Goal: Information Seeking & Learning: Find specific fact

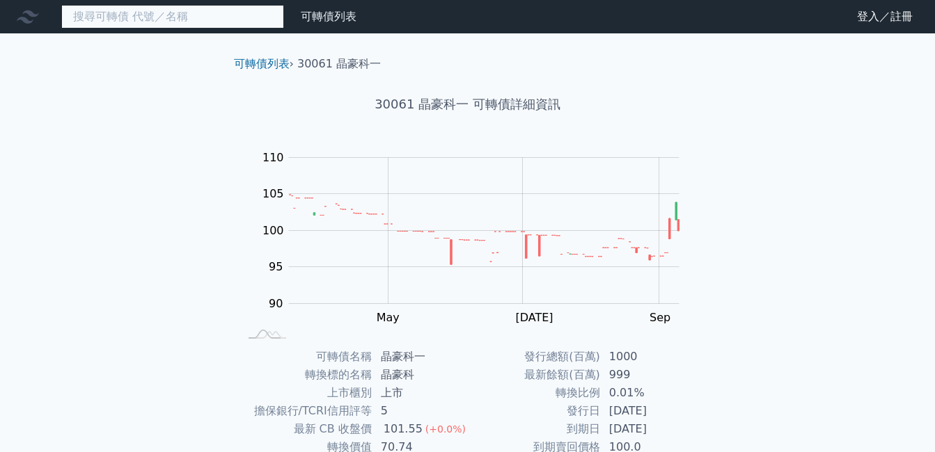
click at [204, 19] on input at bounding box center [172, 17] width 223 height 24
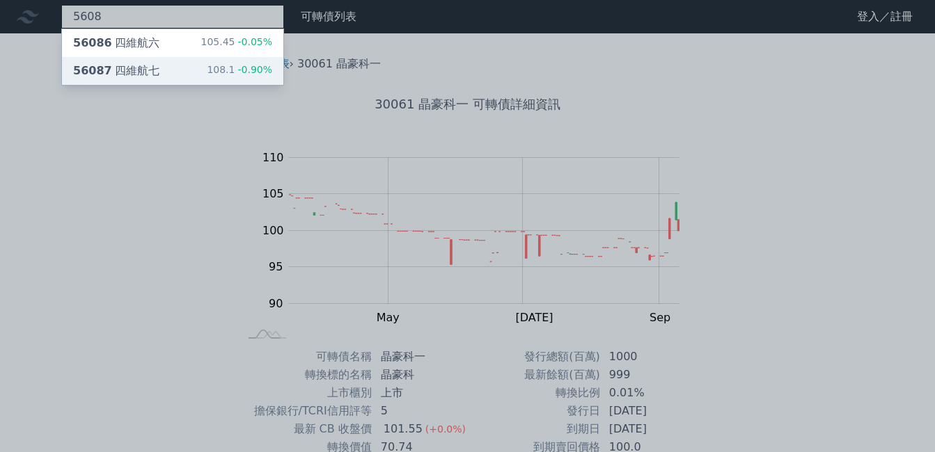
type input "5608"
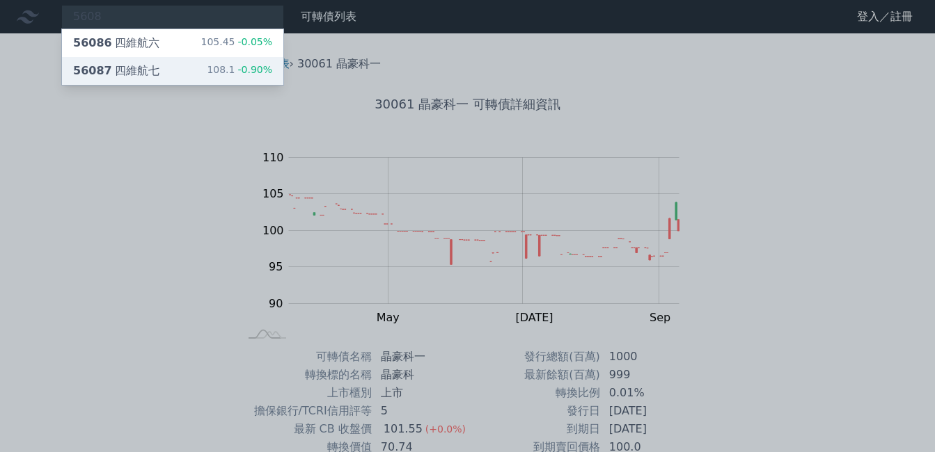
click at [207, 65] on div "56087 四維航七 108.1 -0.90%" at bounding box center [172, 71] width 221 height 28
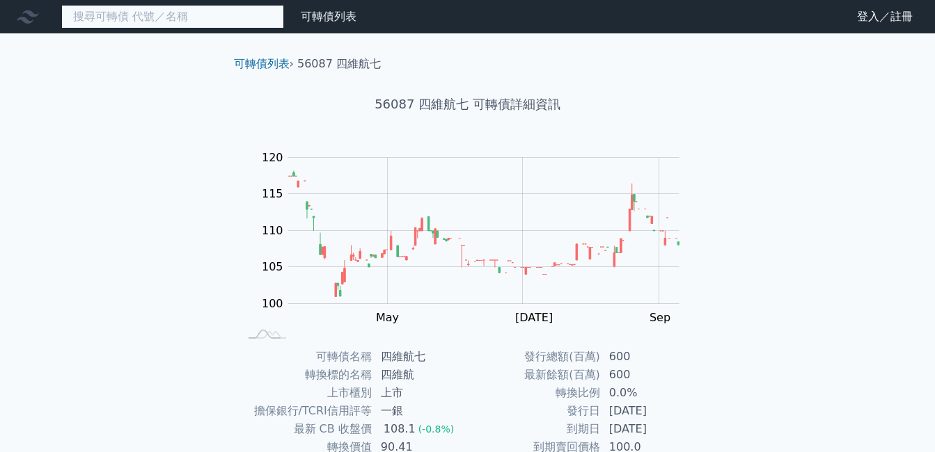
click at [168, 17] on input at bounding box center [172, 17] width 223 height 24
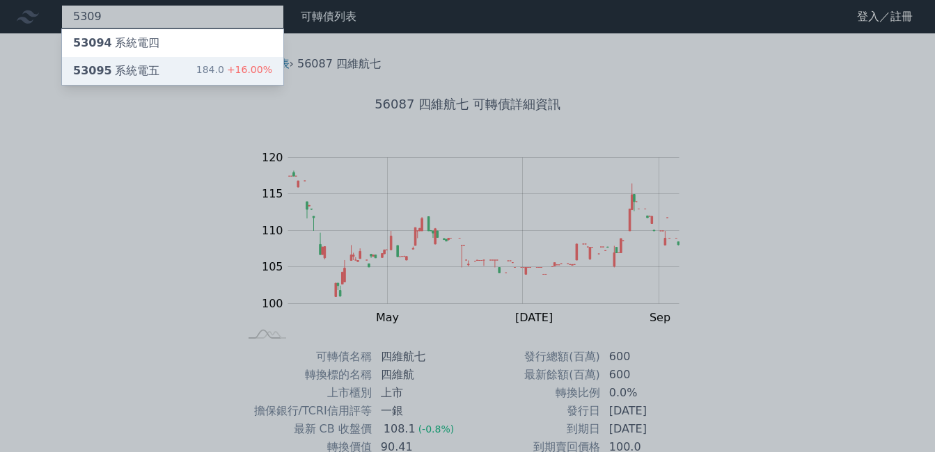
type input "5309"
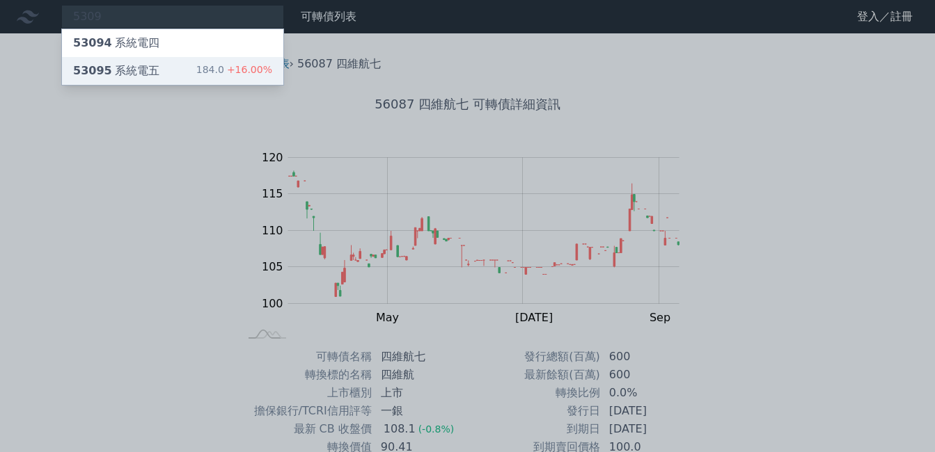
click at [183, 60] on div "53095 系統電五 184.0 +16.00%" at bounding box center [172, 71] width 221 height 28
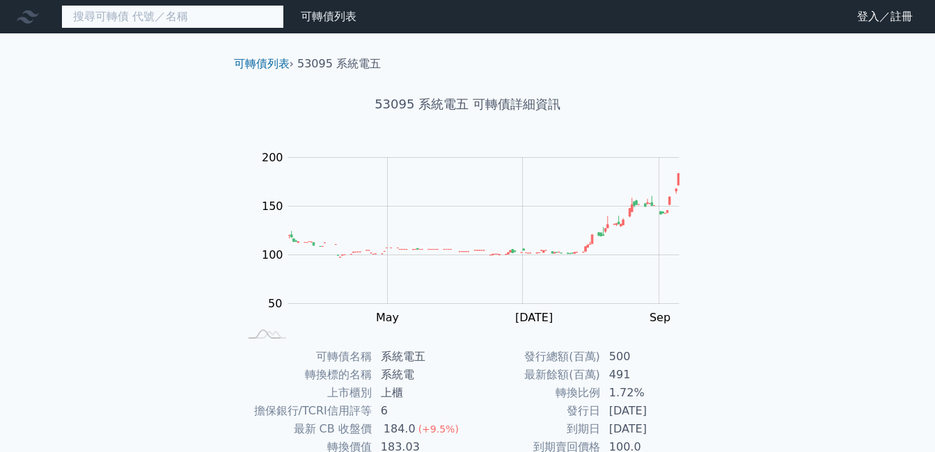
click at [183, 18] on input at bounding box center [172, 17] width 223 height 24
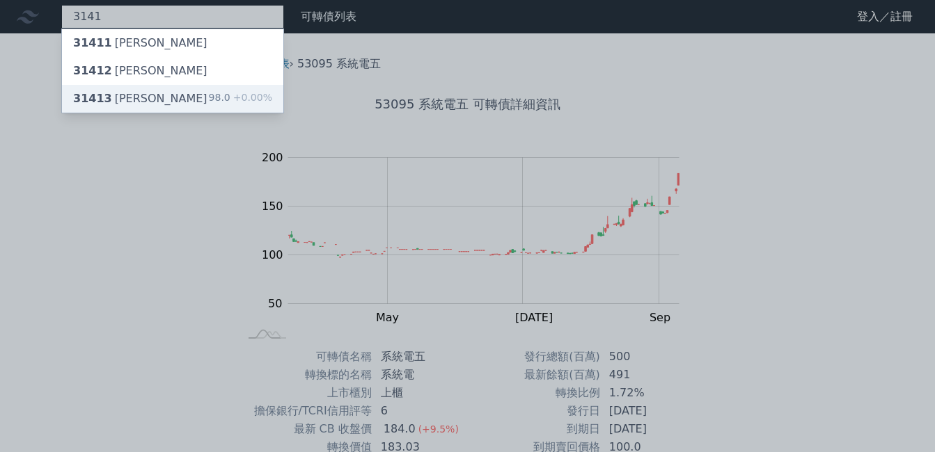
type input "3141"
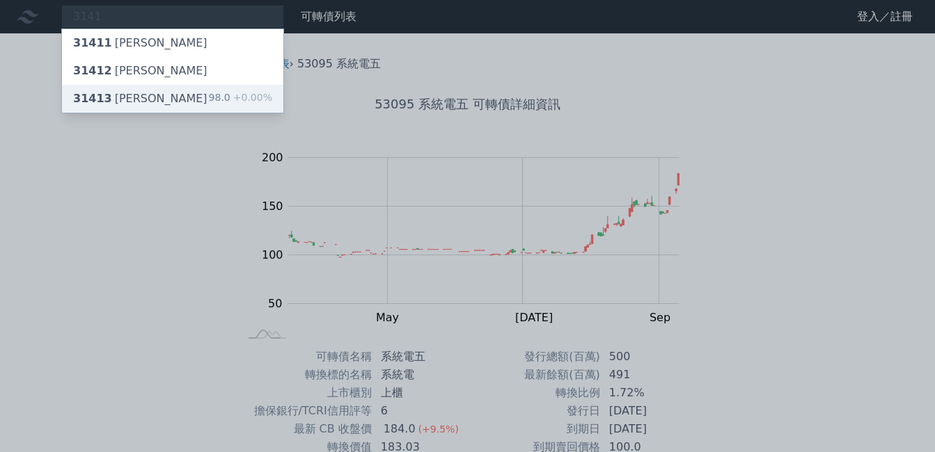
click at [169, 97] on div "31413 晶宏三 98.0 +0.00%" at bounding box center [172, 99] width 221 height 28
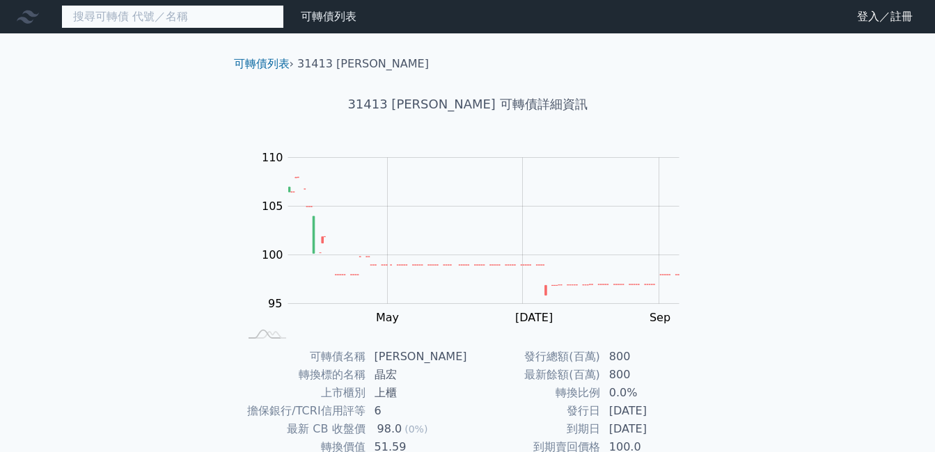
click at [200, 17] on input at bounding box center [172, 17] width 223 height 24
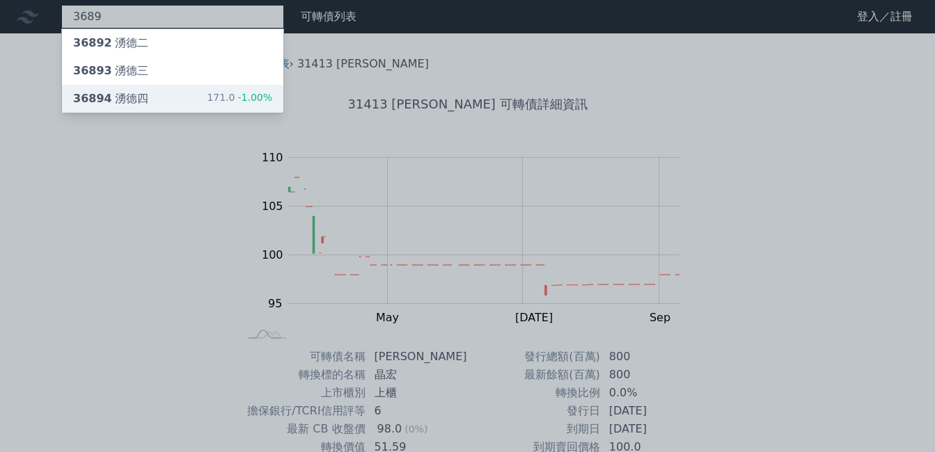
type input "3689"
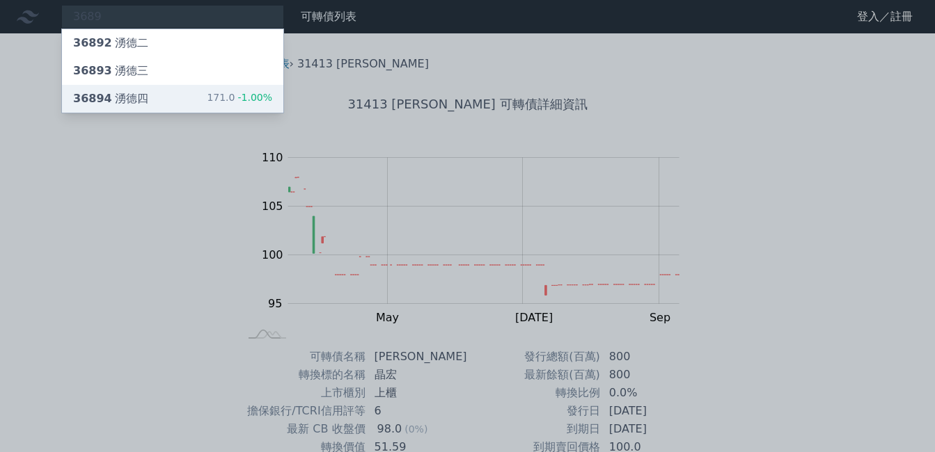
click at [189, 87] on div "36894 湧德四 171.0 -1.00%" at bounding box center [172, 99] width 221 height 28
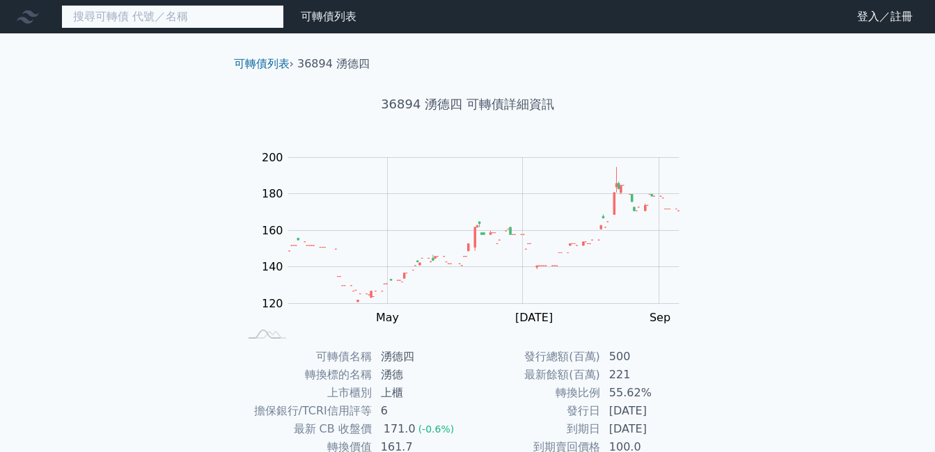
click at [169, 21] on input at bounding box center [172, 17] width 223 height 24
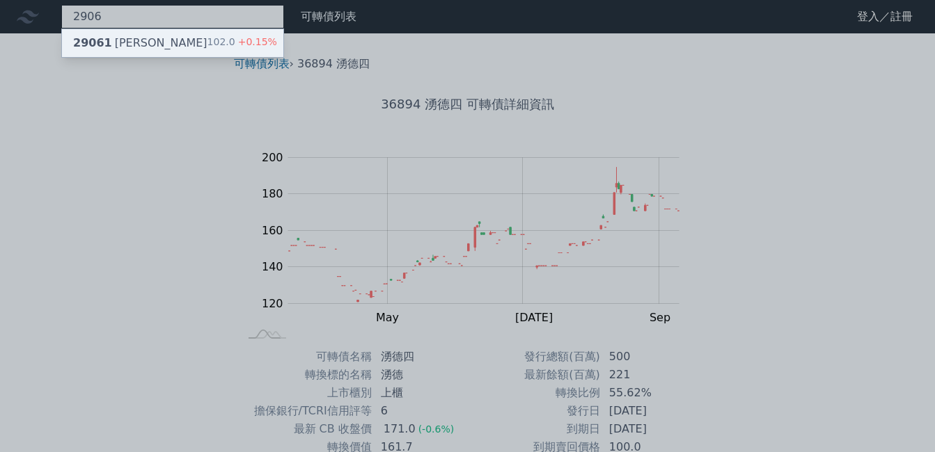
type input "2906"
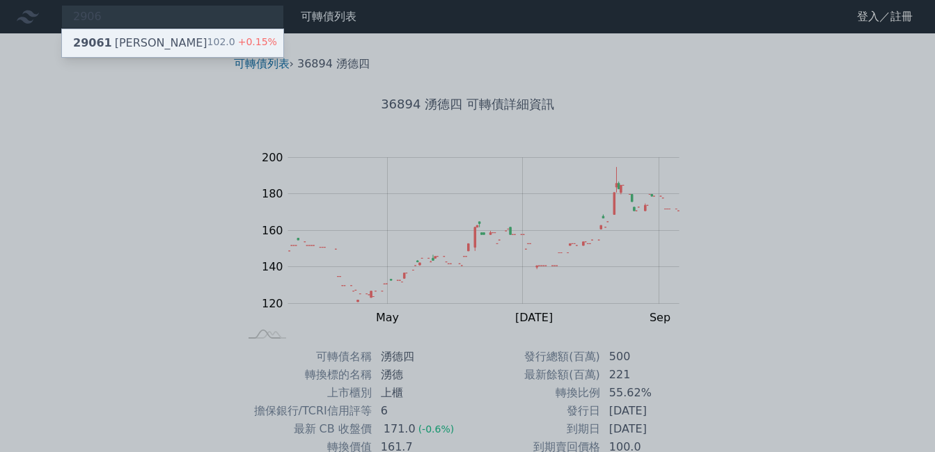
click at [169, 35] on div "29061 高林一 102.0 +0.15%" at bounding box center [172, 43] width 221 height 28
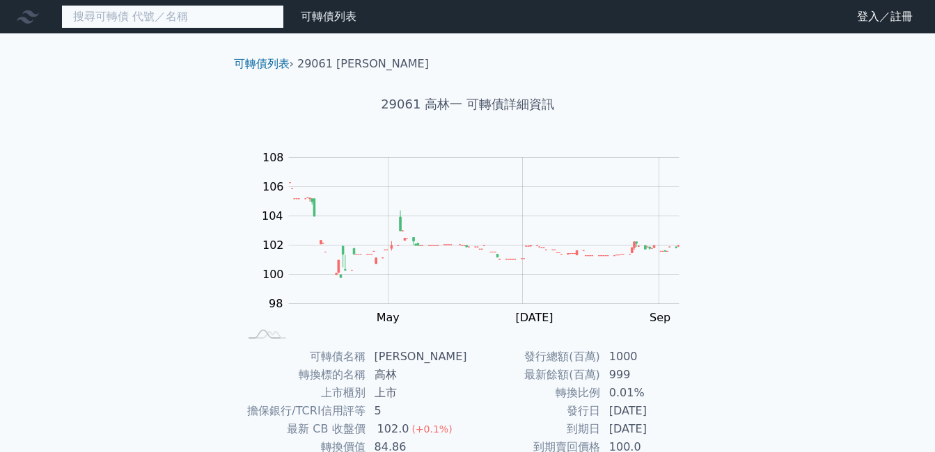
click at [178, 19] on input at bounding box center [172, 17] width 223 height 24
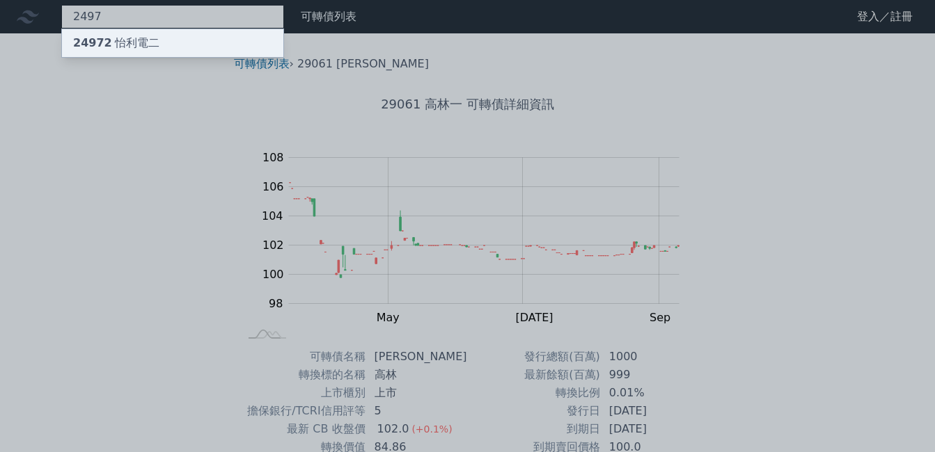
type input "2497"
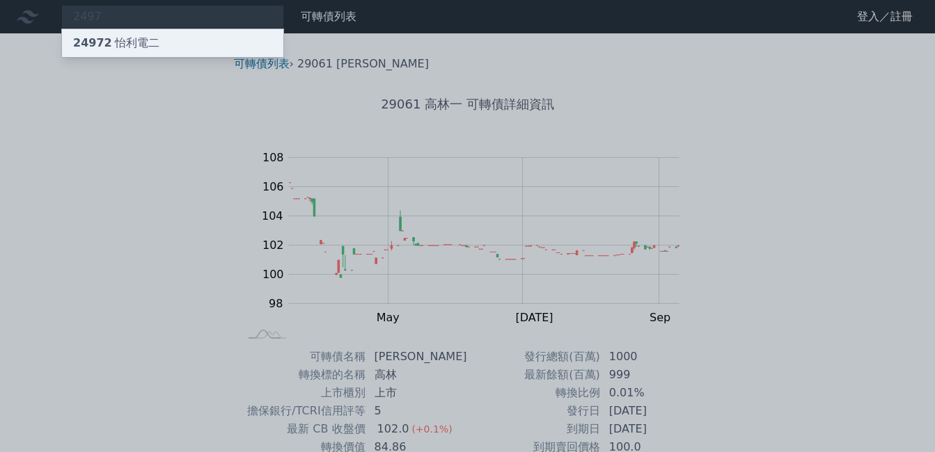
click at [184, 43] on div "24972 怡利電二" at bounding box center [172, 43] width 221 height 28
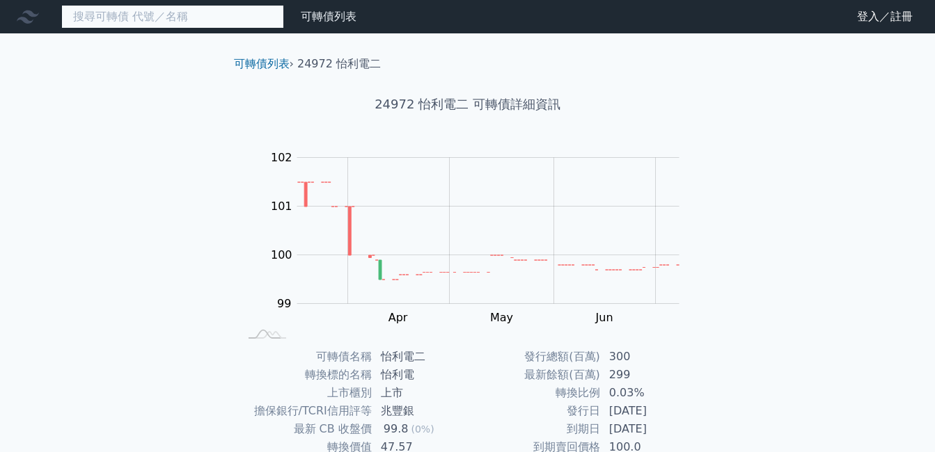
click at [211, 22] on input at bounding box center [172, 17] width 223 height 24
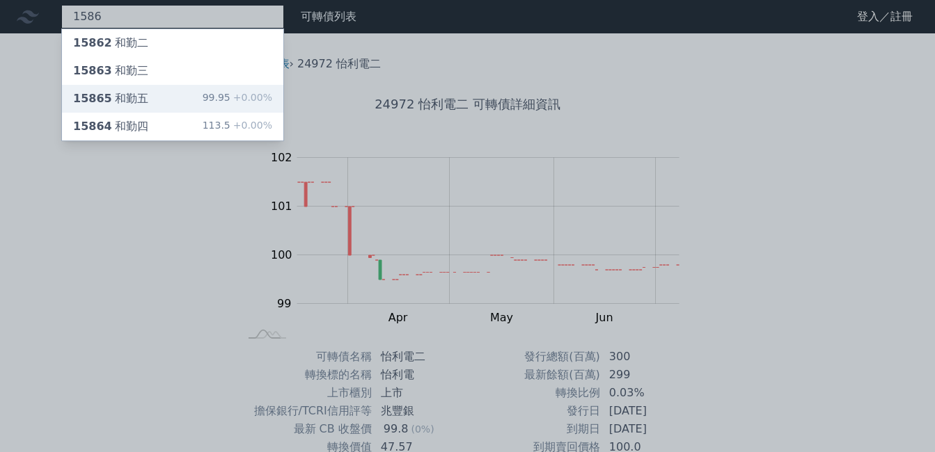
type input "1586"
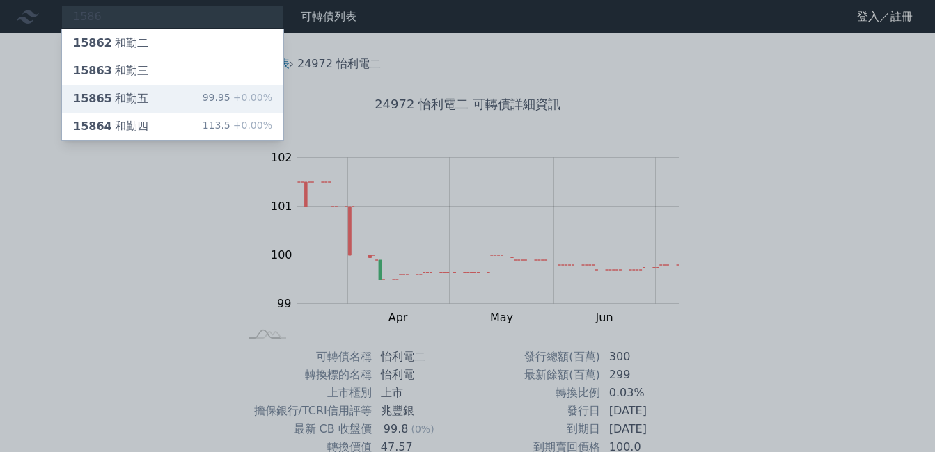
click at [196, 108] on div "15865 和勤五 99.95 +0.00%" at bounding box center [172, 99] width 221 height 28
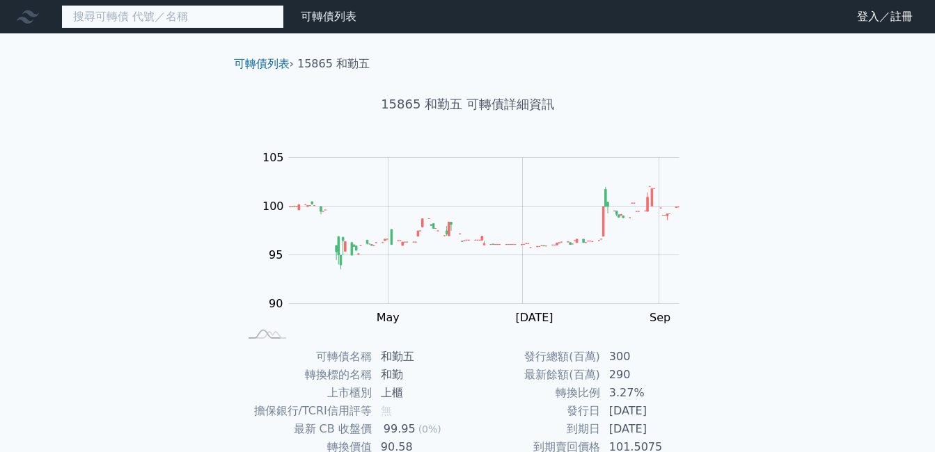
click at [157, 19] on input at bounding box center [172, 17] width 223 height 24
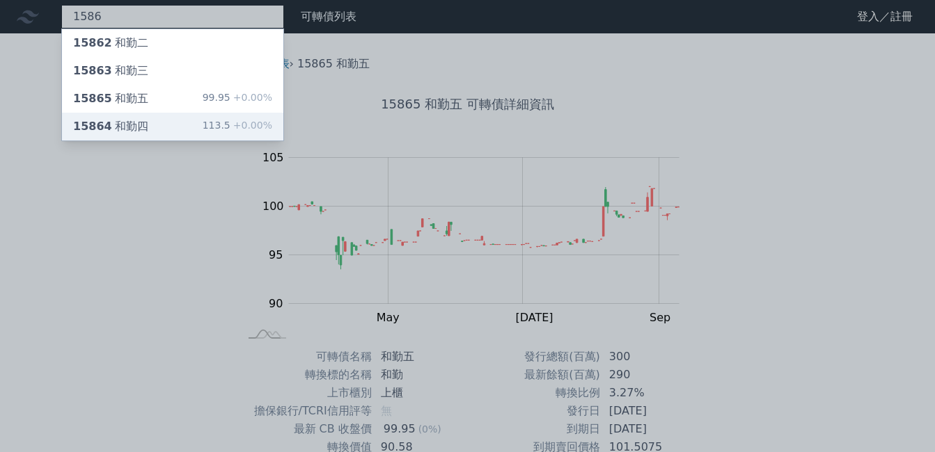
type input "1586"
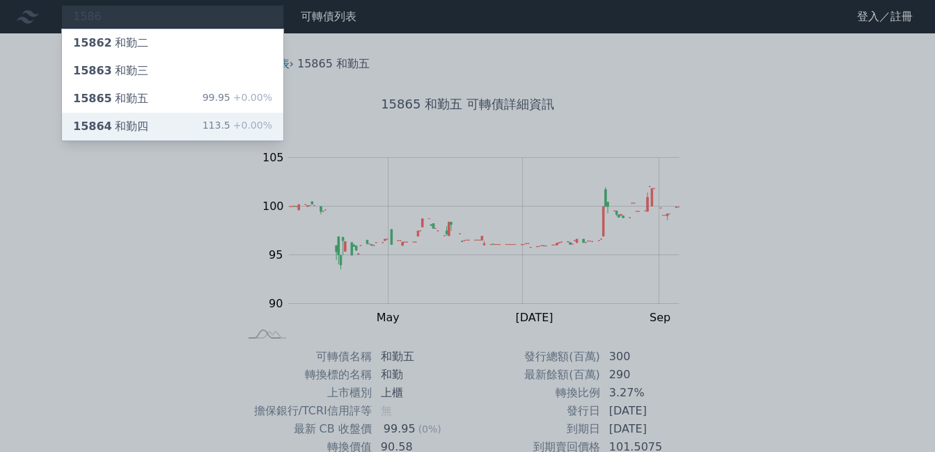
click at [159, 124] on div "15864 和勤四 113.5 +0.00%" at bounding box center [172, 127] width 221 height 28
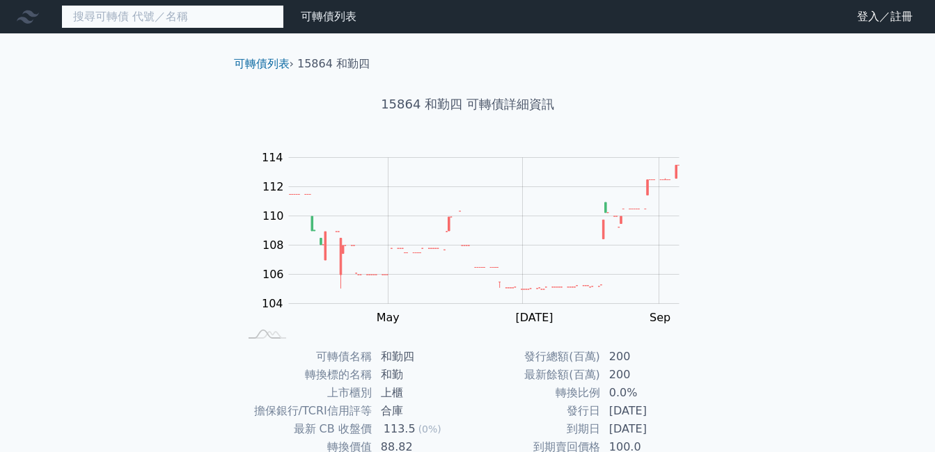
click at [182, 19] on input at bounding box center [172, 17] width 223 height 24
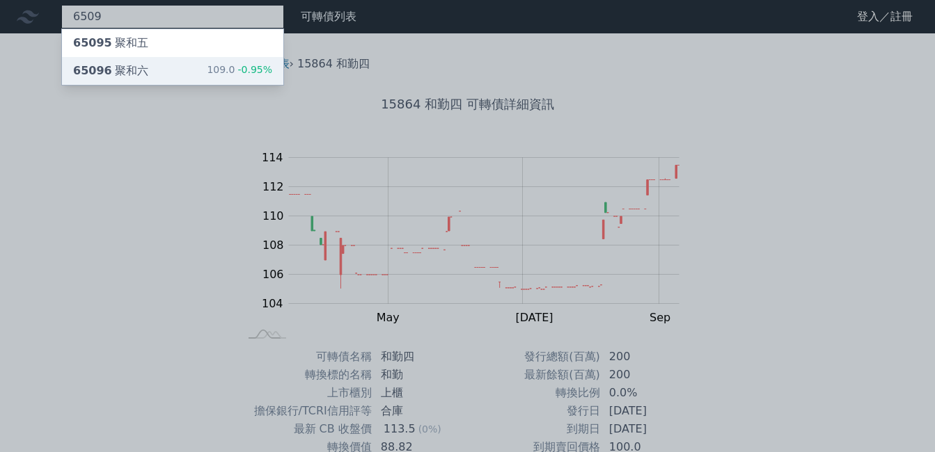
type input "6509"
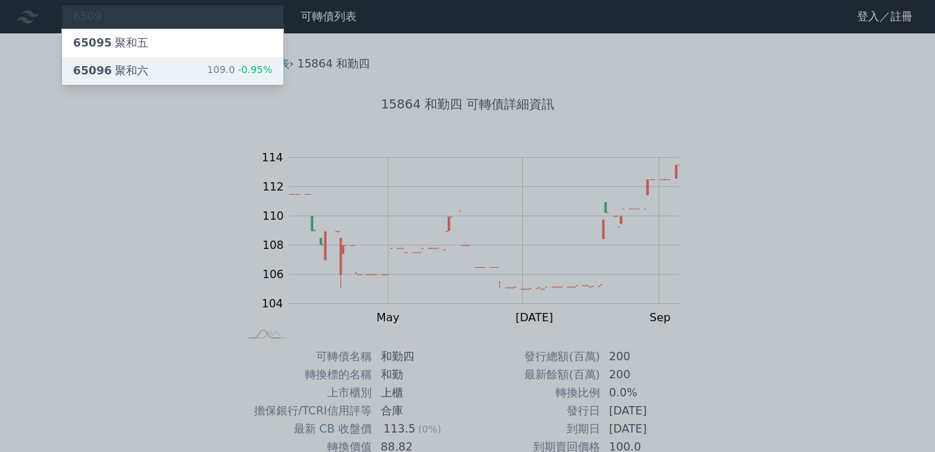
click at [186, 65] on div "65096 聚和六 109.0 -0.95%" at bounding box center [172, 71] width 221 height 28
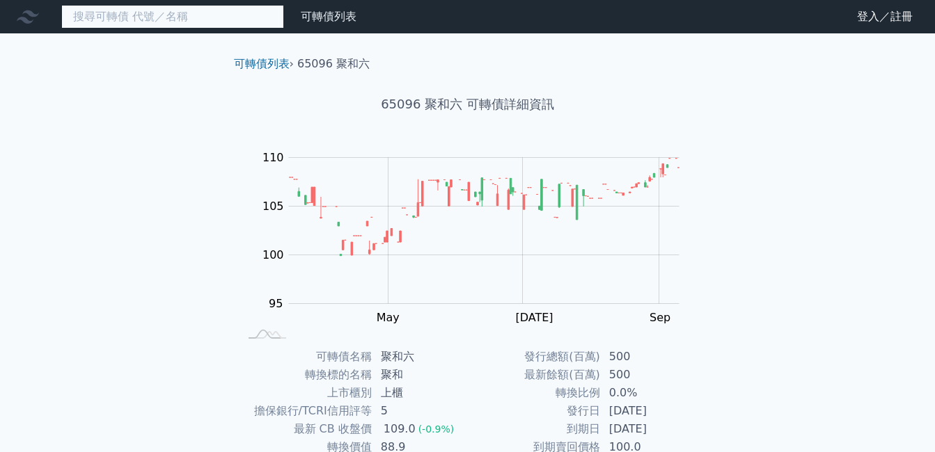
click at [147, 13] on input at bounding box center [172, 17] width 223 height 24
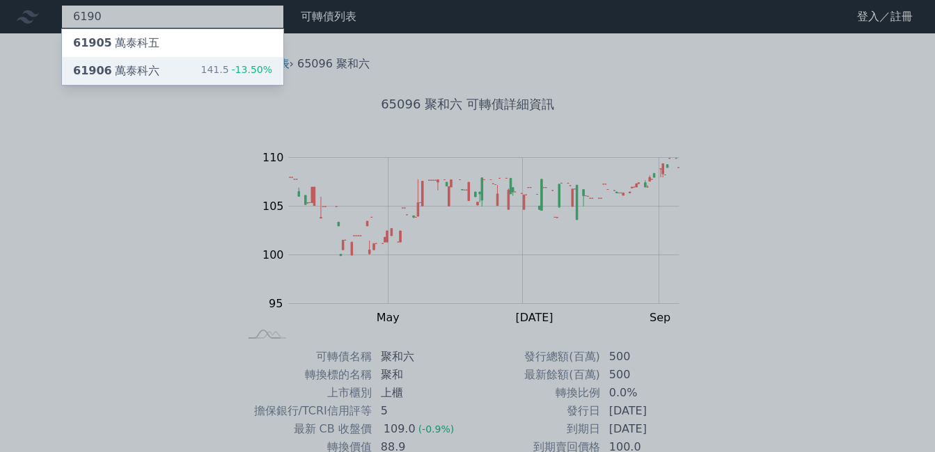
type input "6190"
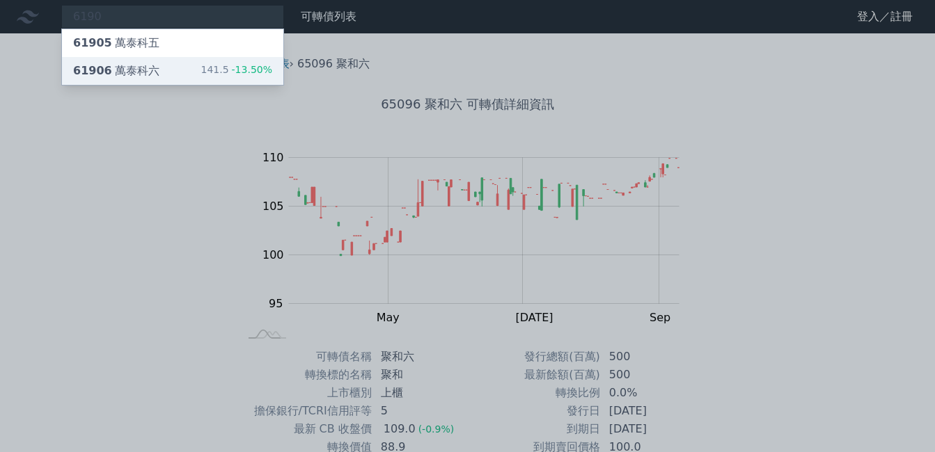
click at [152, 68] on div "61906 萬泰科六" at bounding box center [116, 71] width 86 height 17
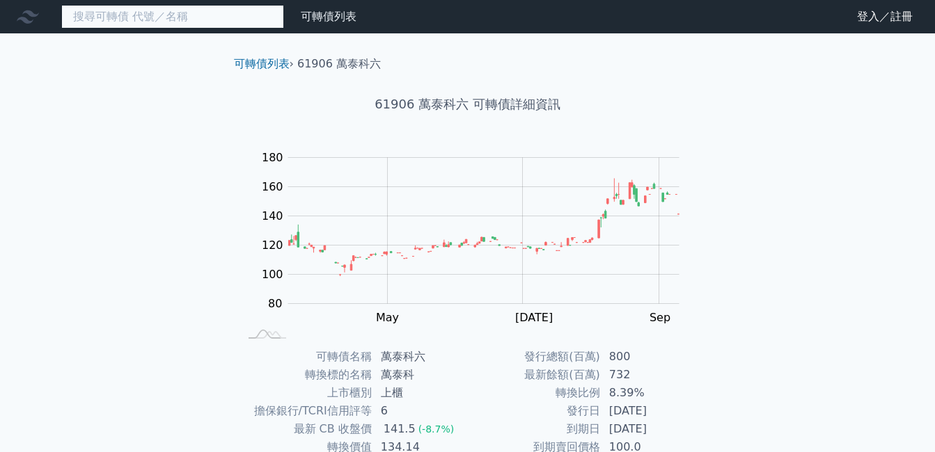
click at [181, 16] on input at bounding box center [172, 17] width 223 height 24
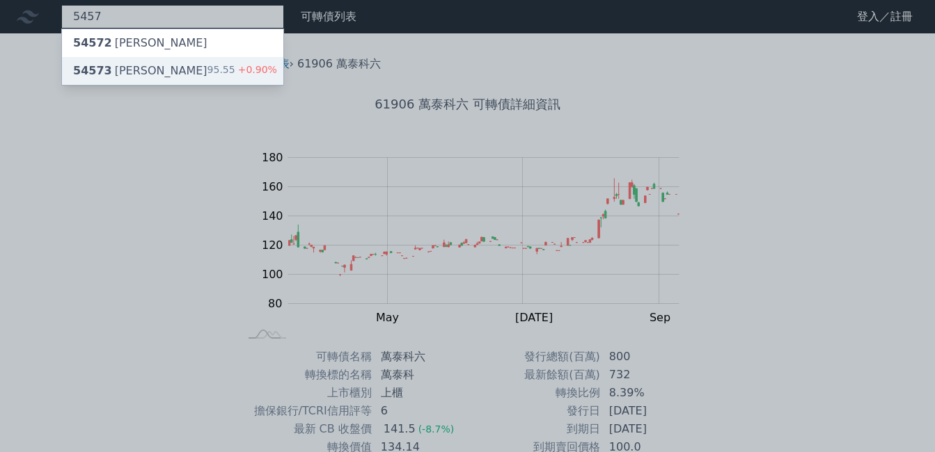
type input "5457"
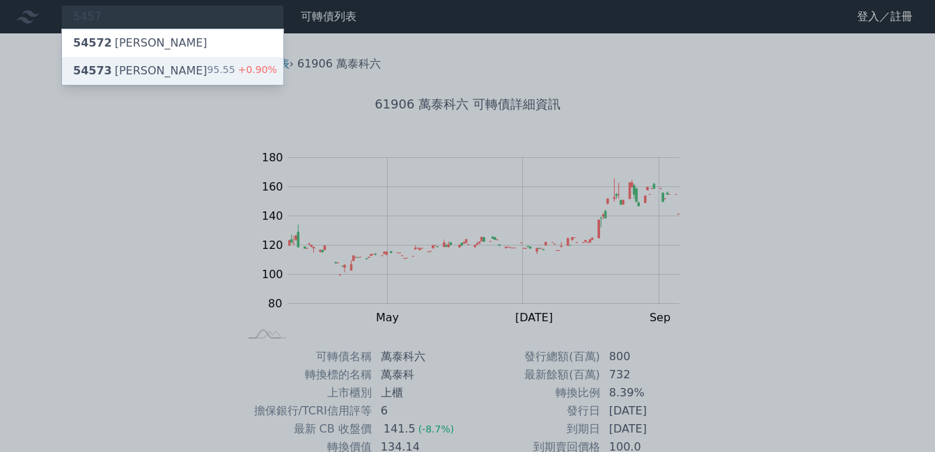
click at [203, 70] on div "54573 宣德三 95.55 +0.90%" at bounding box center [172, 71] width 221 height 28
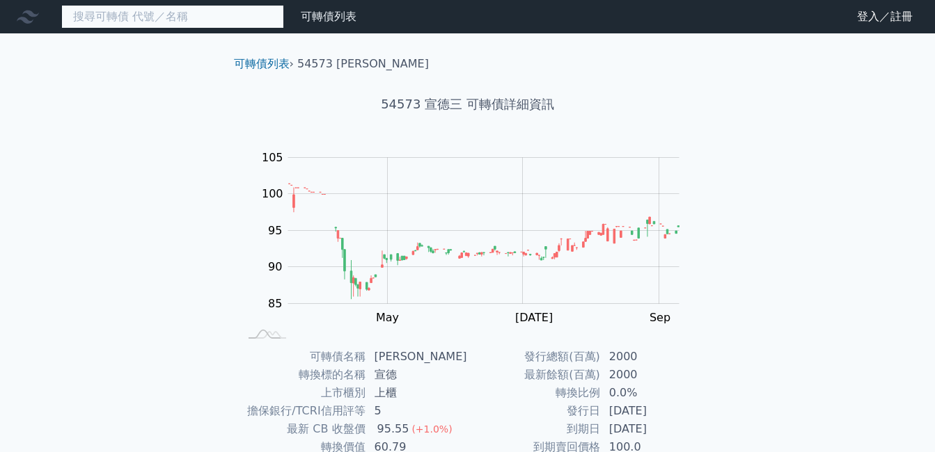
click at [203, 24] on input at bounding box center [172, 17] width 223 height 24
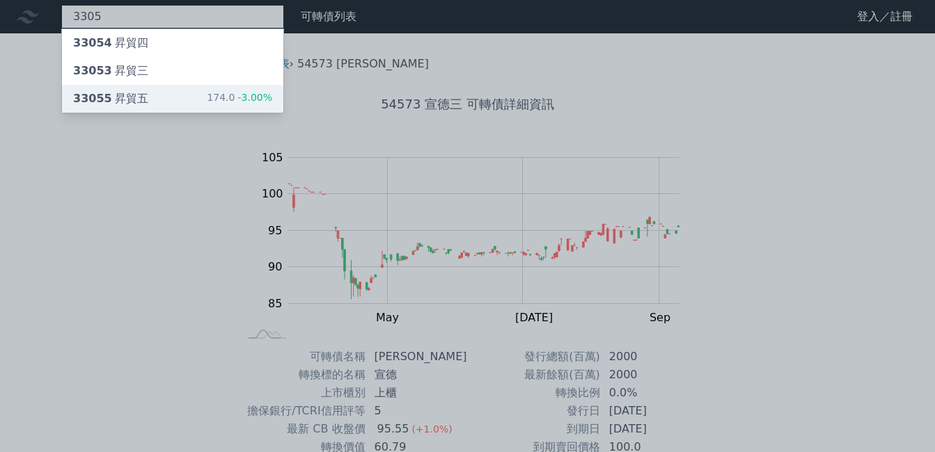
type input "3305"
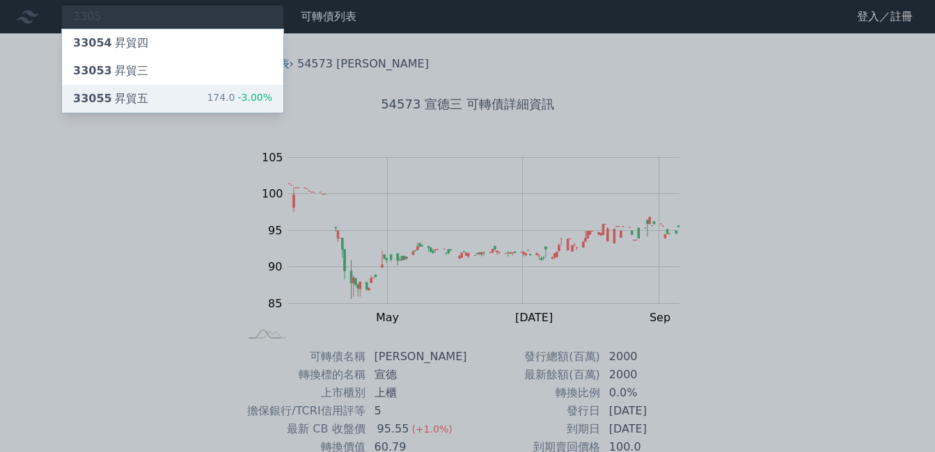
click at [202, 93] on div "33055 昇貿五 174.0 -3.00%" at bounding box center [172, 99] width 221 height 28
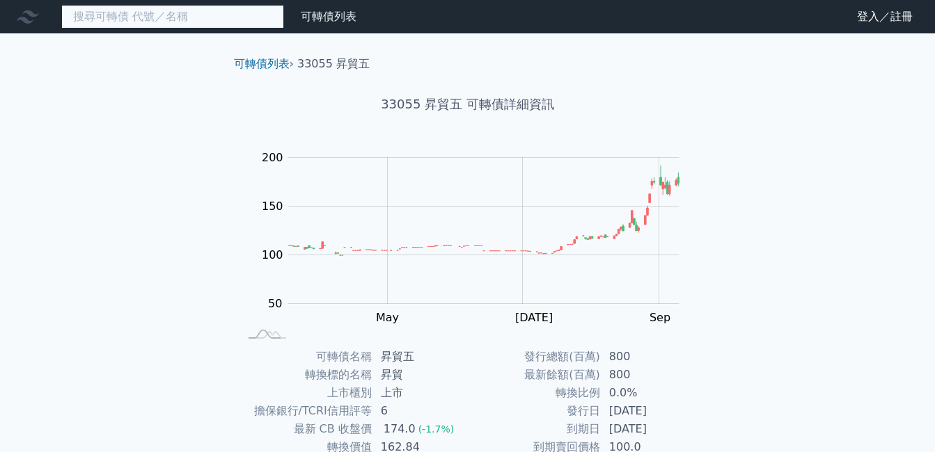
click at [141, 17] on input at bounding box center [172, 17] width 223 height 24
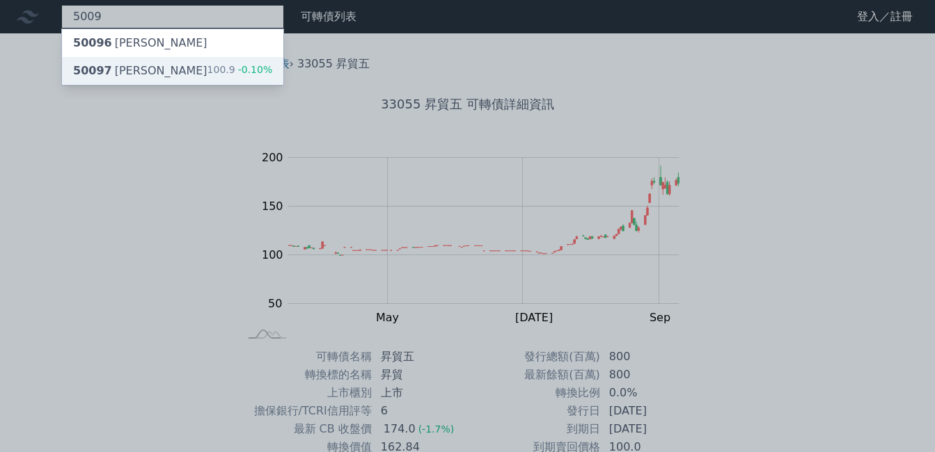
type input "5009"
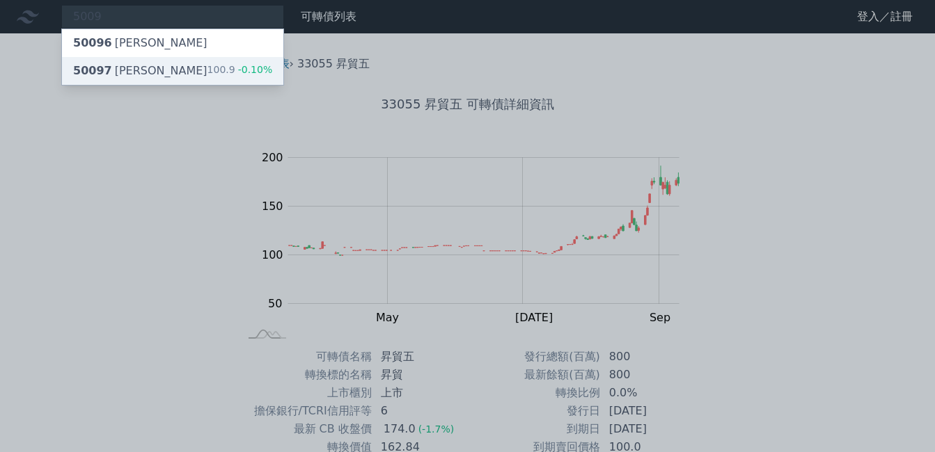
click at [151, 64] on div "50097 [PERSON_NAME]七 100.9 -0.10%" at bounding box center [172, 71] width 221 height 28
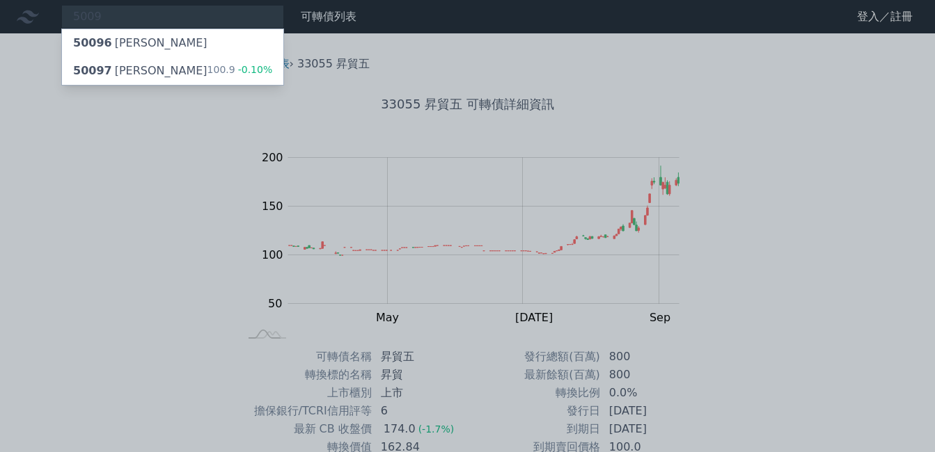
click at [138, 178] on div at bounding box center [467, 226] width 935 height 452
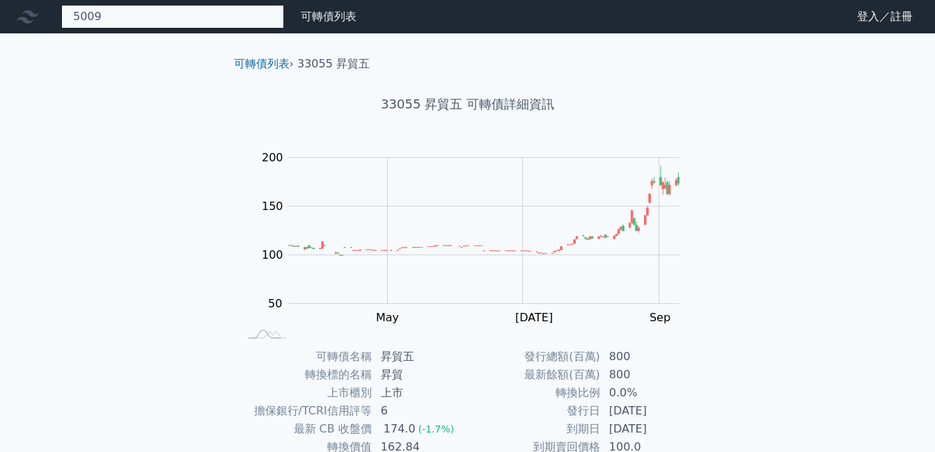
click at [161, 21] on div "5009 50096 [PERSON_NAME] 50097 [PERSON_NAME]七 100.9 -0.10%" at bounding box center [172, 17] width 223 height 24
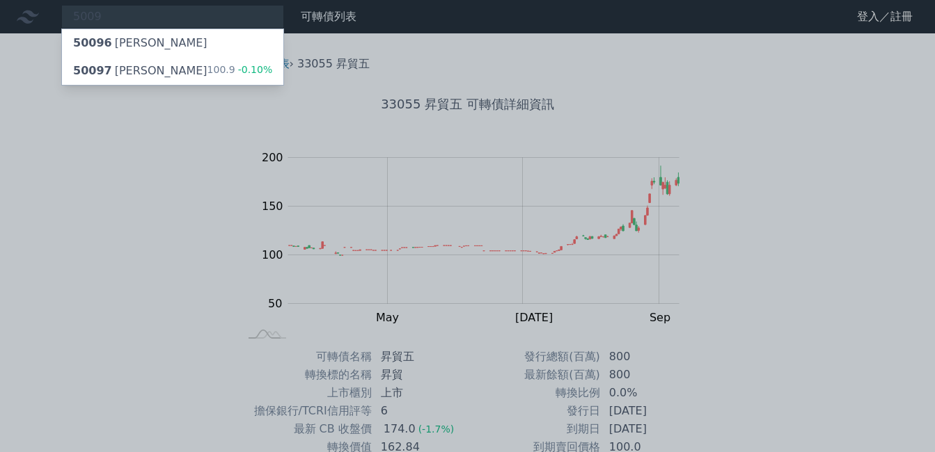
drag, startPoint x: 132, startPoint y: 14, endPoint x: 120, endPoint y: 14, distance: 11.1
click at [122, 14] on div at bounding box center [467, 226] width 935 height 452
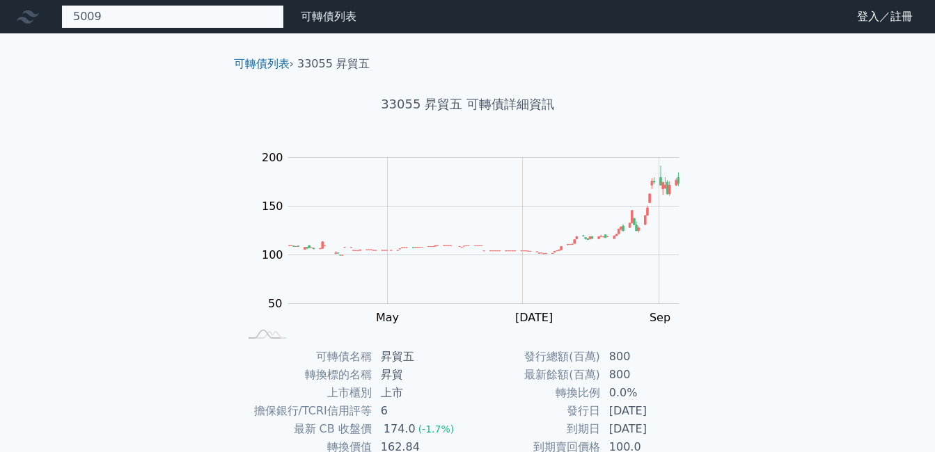
click at [115, 17] on div "5009 50096 [PERSON_NAME] 50097 [PERSON_NAME]七 100.9 -0.10%" at bounding box center [172, 17] width 223 height 24
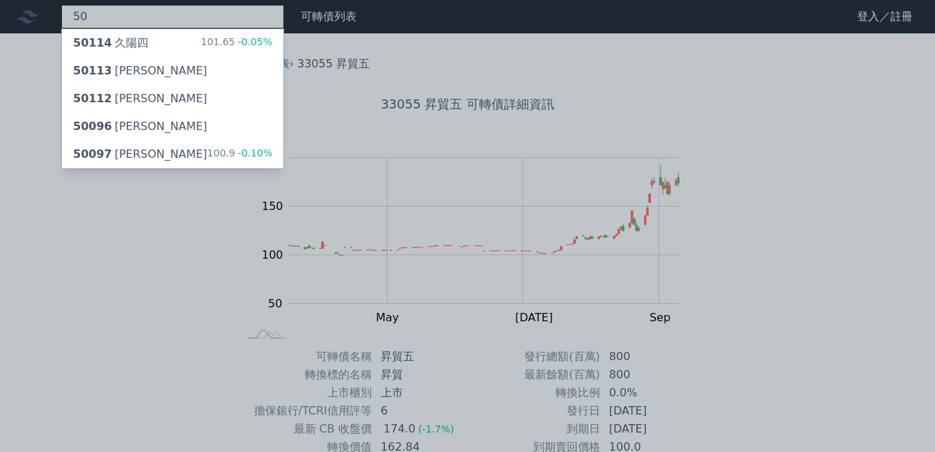
type input "5"
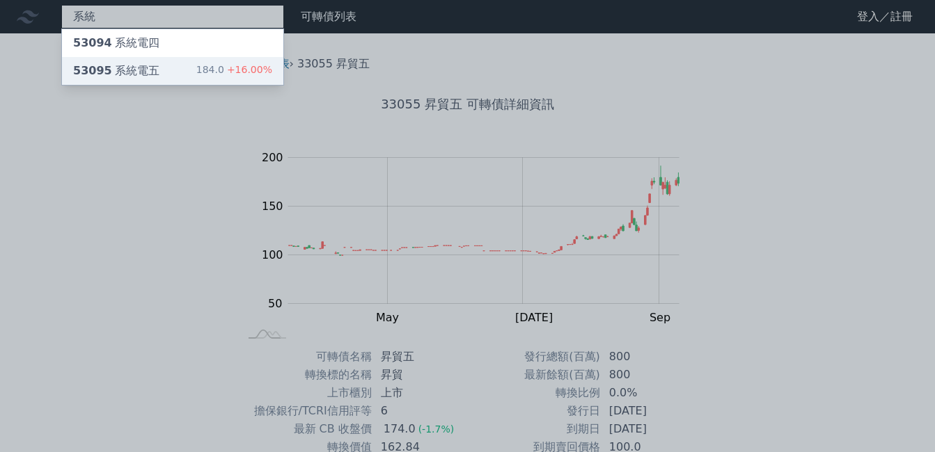
type input "系統"
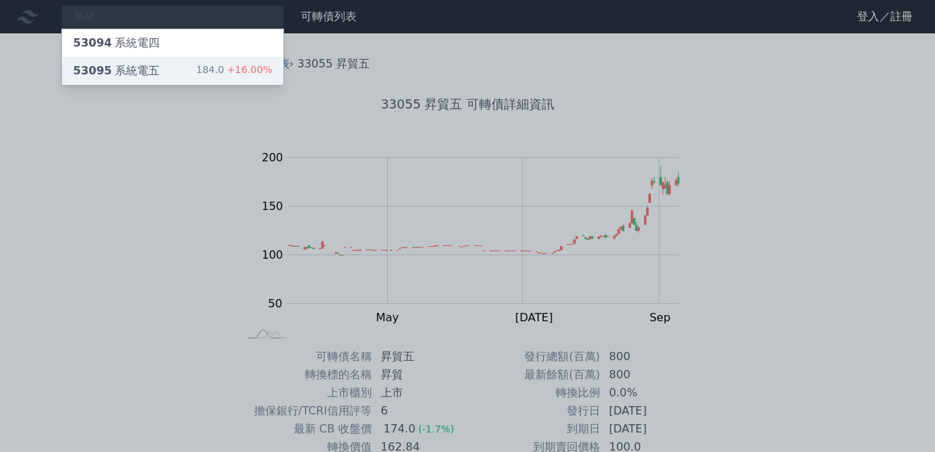
click at [131, 65] on div "53095 系統電五" at bounding box center [116, 71] width 86 height 17
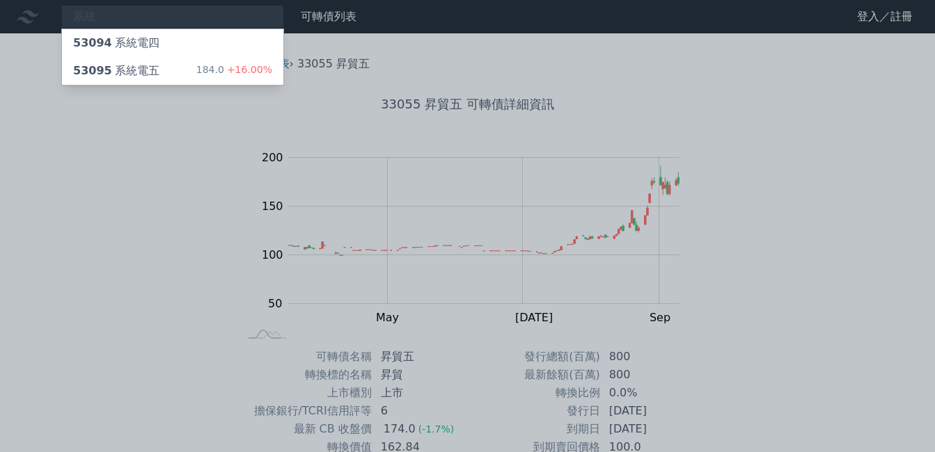
click at [114, 156] on div at bounding box center [467, 226] width 935 height 452
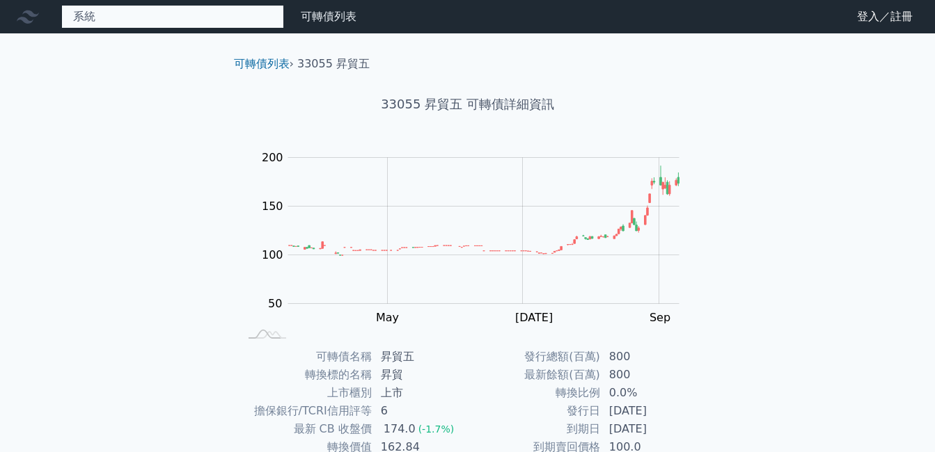
click at [128, 21] on div "系統 53094 系統電四 53095 系統電五 184.0 +16.00%" at bounding box center [172, 17] width 223 height 24
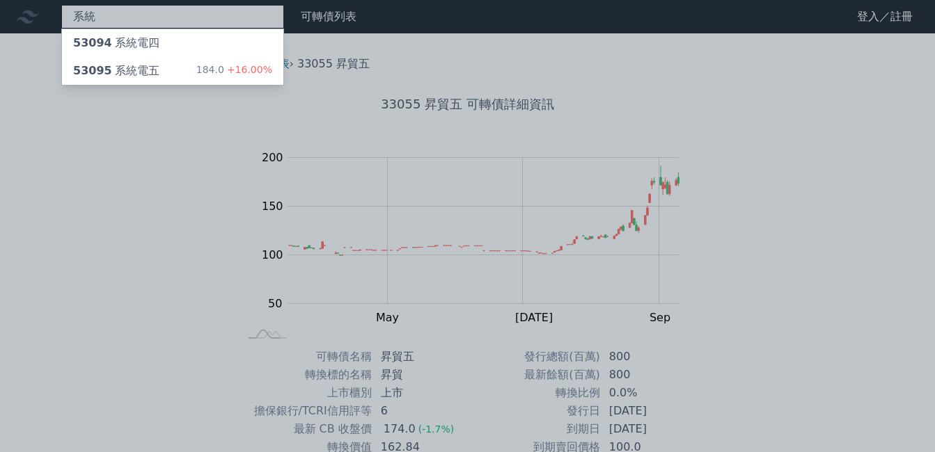
type input "系"
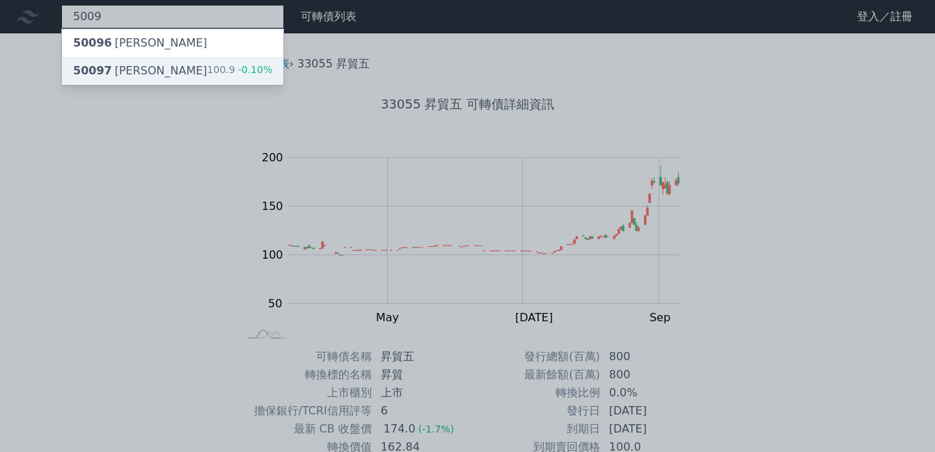
type input "5009"
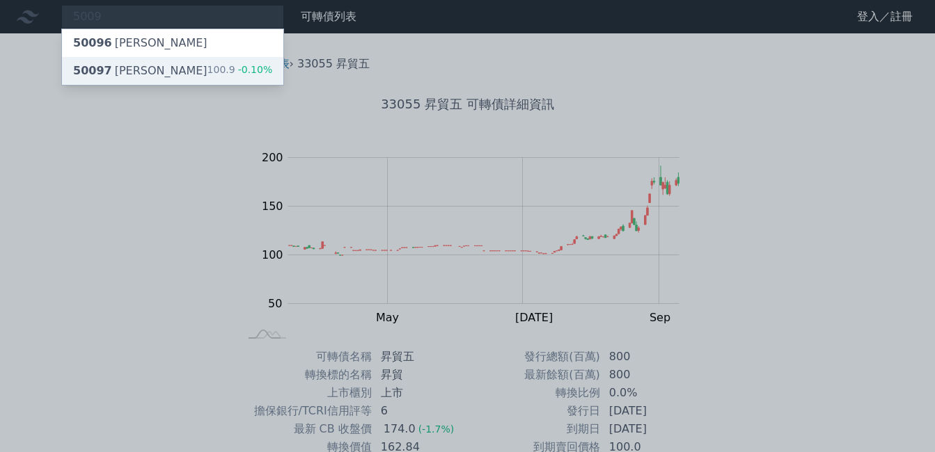
click at [159, 72] on div "50097 [PERSON_NAME]七 100.9 -0.10%" at bounding box center [172, 71] width 221 height 28
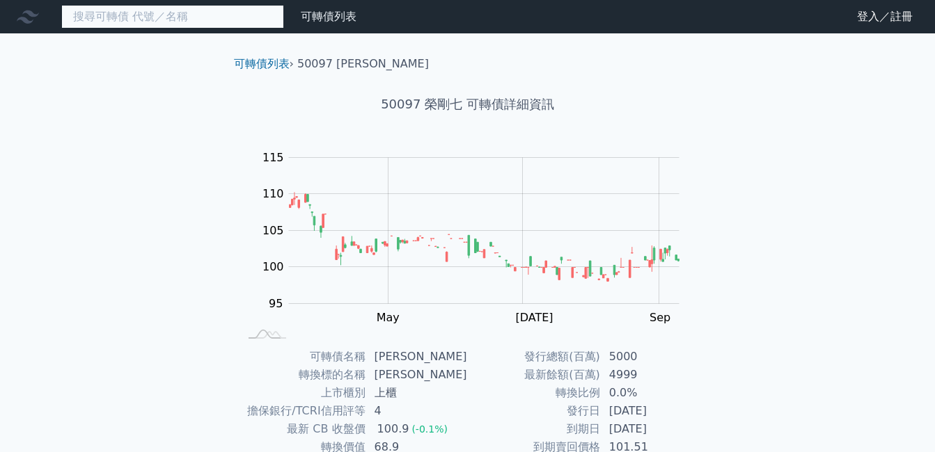
click at [198, 20] on input at bounding box center [172, 17] width 223 height 24
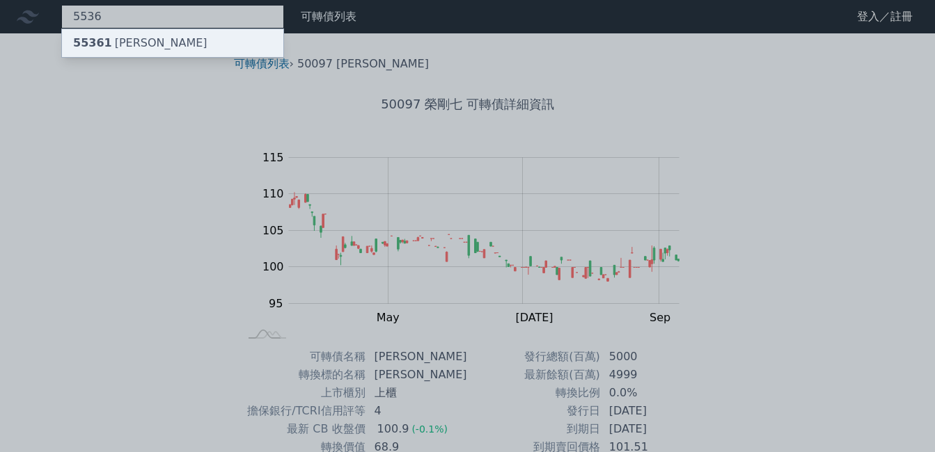
type input "5536"
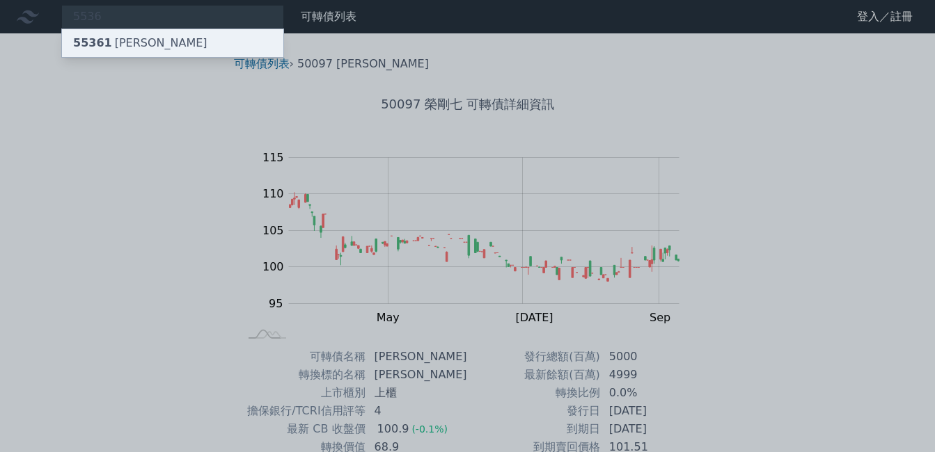
click at [187, 42] on div "55361 [PERSON_NAME]" at bounding box center [172, 43] width 221 height 28
